Goal: Task Accomplishment & Management: Use online tool/utility

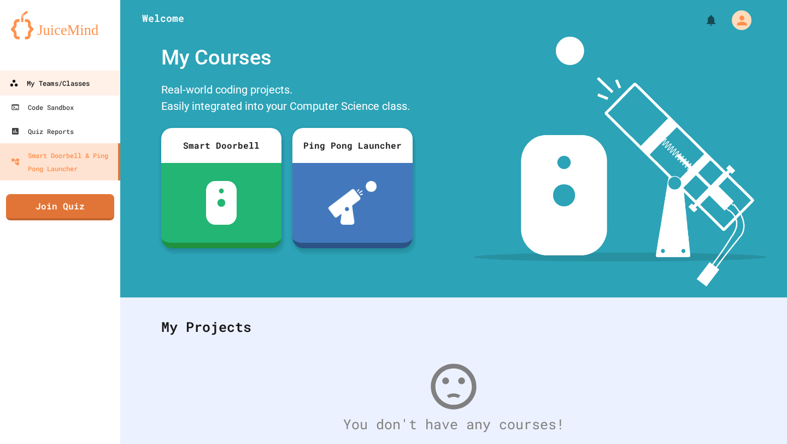
click at [84, 91] on link "My Teams/Classes" at bounding box center [60, 82] width 124 height 25
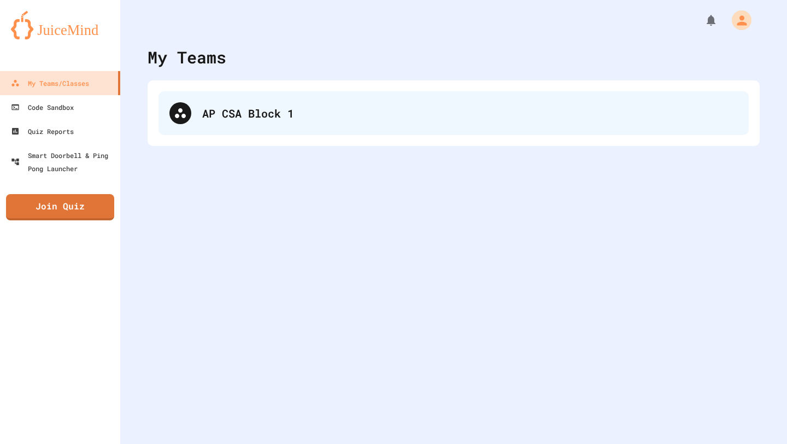
click at [248, 123] on div "AP CSA Block 1" at bounding box center [453, 113] width 590 height 44
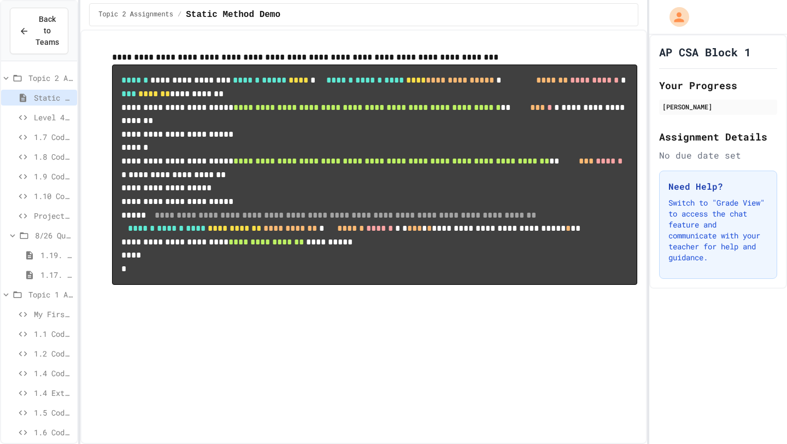
click at [46, 214] on span "Project Workspace" at bounding box center [53, 215] width 39 height 11
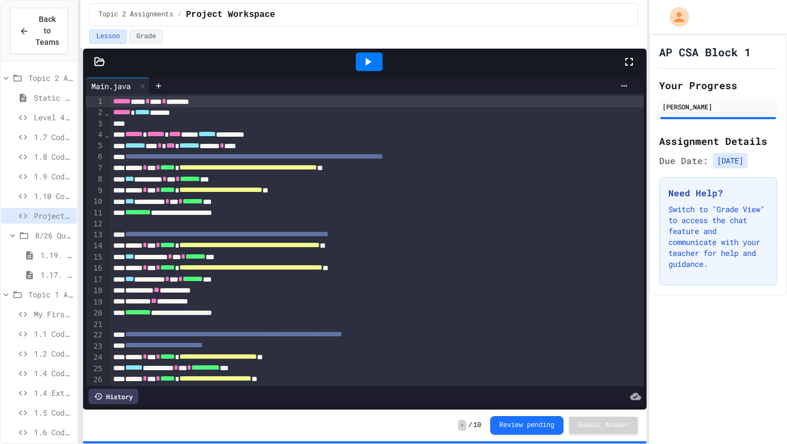
click at [369, 61] on icon at bounding box center [369, 62] width 6 height 8
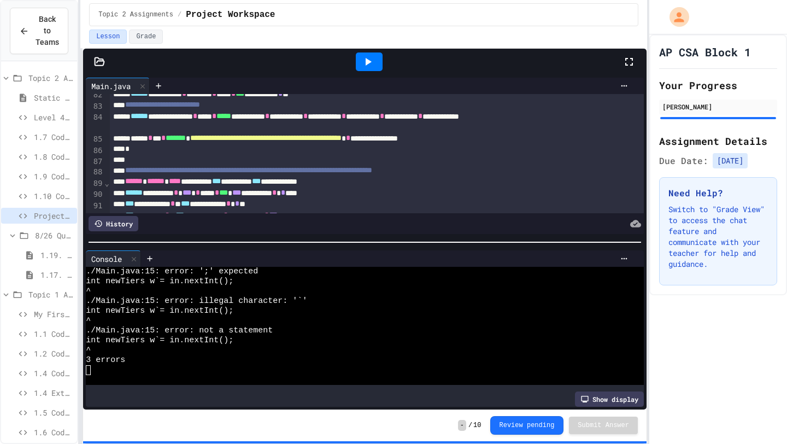
scroll to position [918, 0]
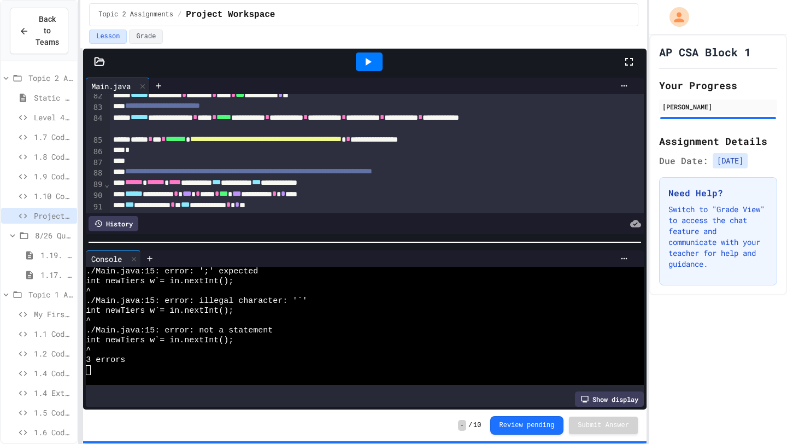
click at [192, 295] on div "^" at bounding box center [359, 291] width 546 height 10
click at [182, 288] on div "^" at bounding box center [359, 291] width 546 height 10
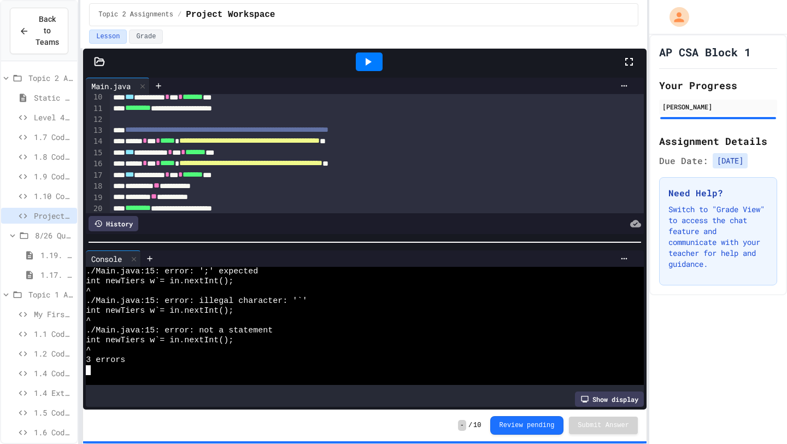
scroll to position [107, 0]
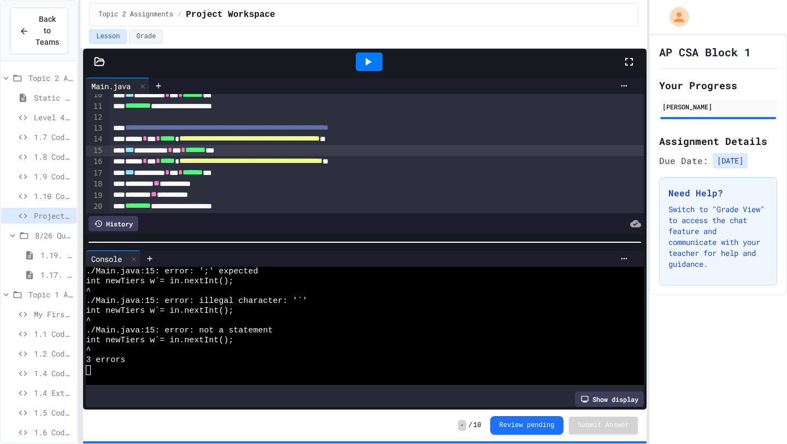
click at [193, 152] on div "**********" at bounding box center [377, 150] width 534 height 11
click at [366, 58] on icon at bounding box center [367, 61] width 13 height 13
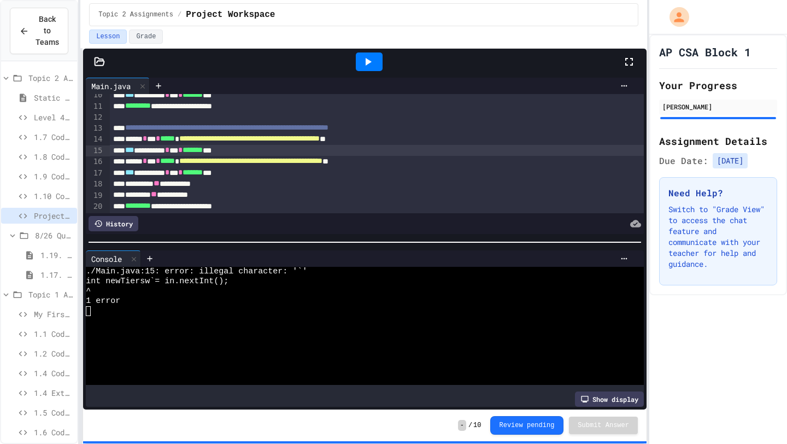
click at [196, 146] on div "**********" at bounding box center [377, 150] width 534 height 11
click at [367, 63] on icon at bounding box center [369, 62] width 6 height 8
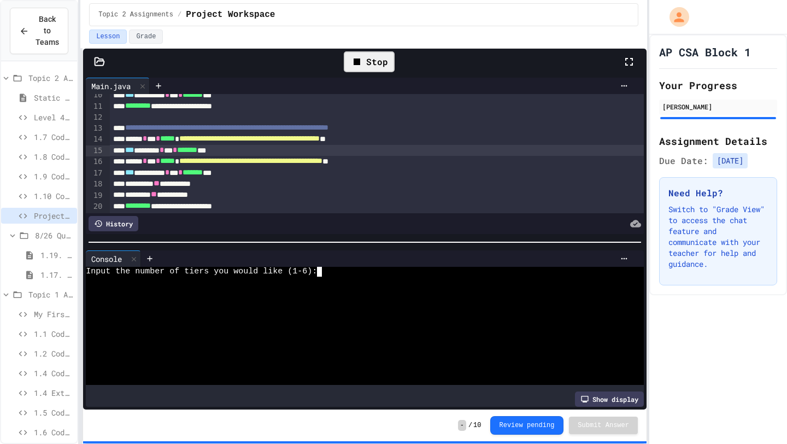
click at [345, 269] on div "Input the number of tiers you would like (1-6):" at bounding box center [359, 272] width 546 height 10
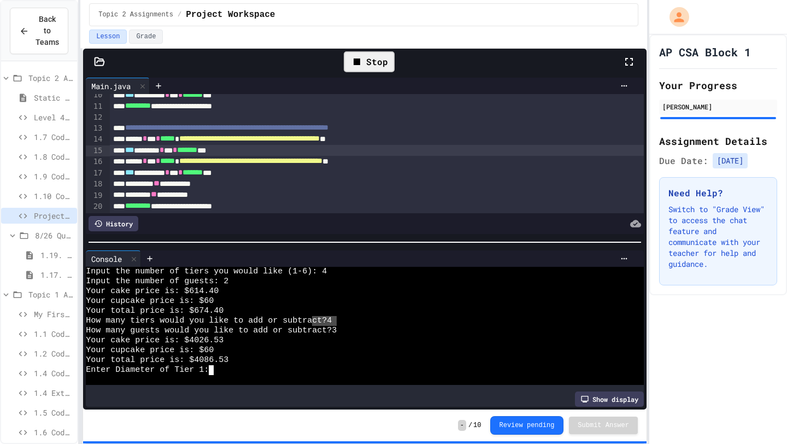
drag, startPoint x: 335, startPoint y: 319, endPoint x: 315, endPoint y: 319, distance: 20.2
click at [314, 319] on div "How many tiers would you like to add or subtra ct?4" at bounding box center [359, 321] width 546 height 10
click at [332, 322] on div "How many tiers would you like to add or subtract?4" at bounding box center [359, 321] width 546 height 10
